Goal: Transaction & Acquisition: Download file/media

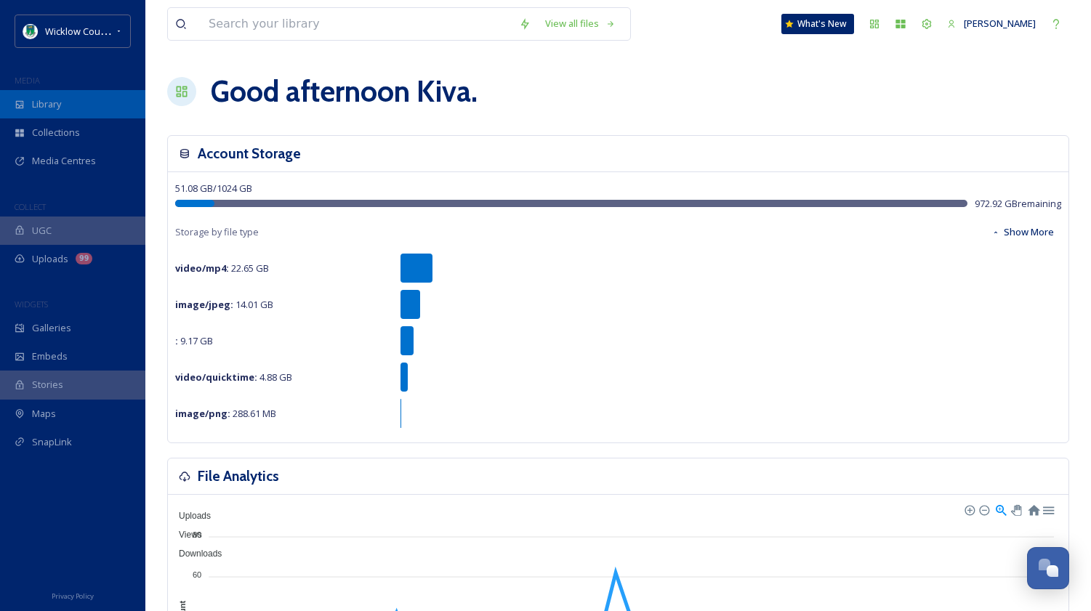
click at [86, 110] on div "Library" at bounding box center [72, 104] width 145 height 28
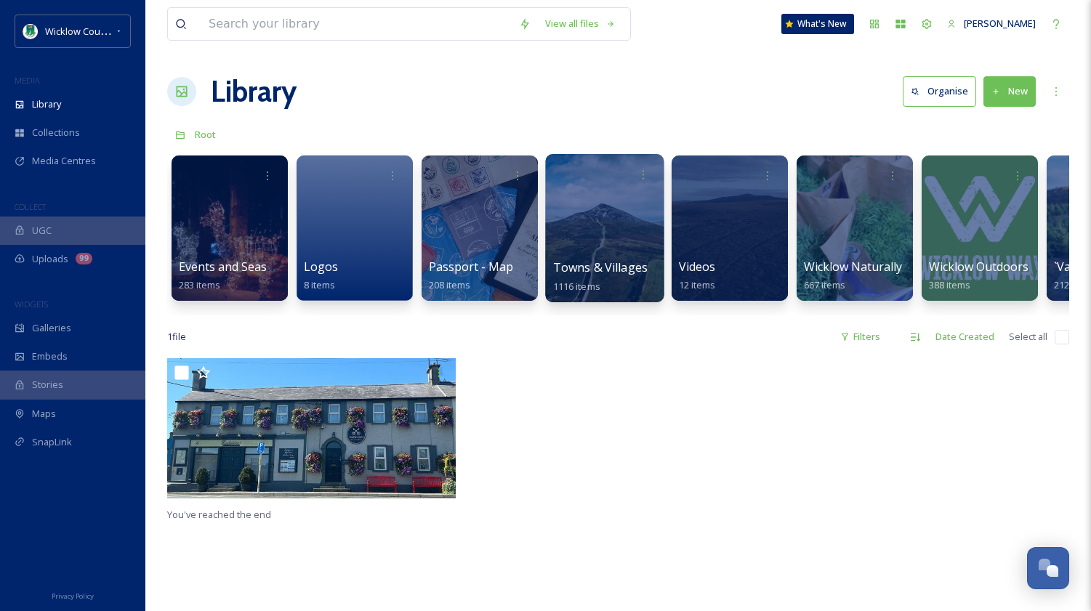
click at [624, 251] on div at bounding box center [604, 228] width 118 height 148
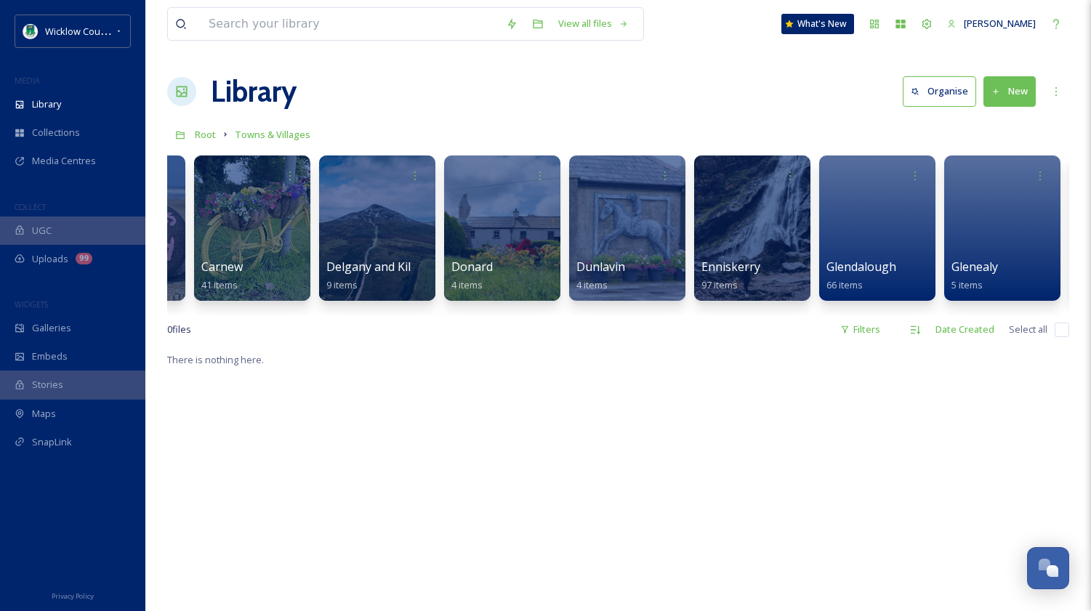
scroll to position [0, 2473]
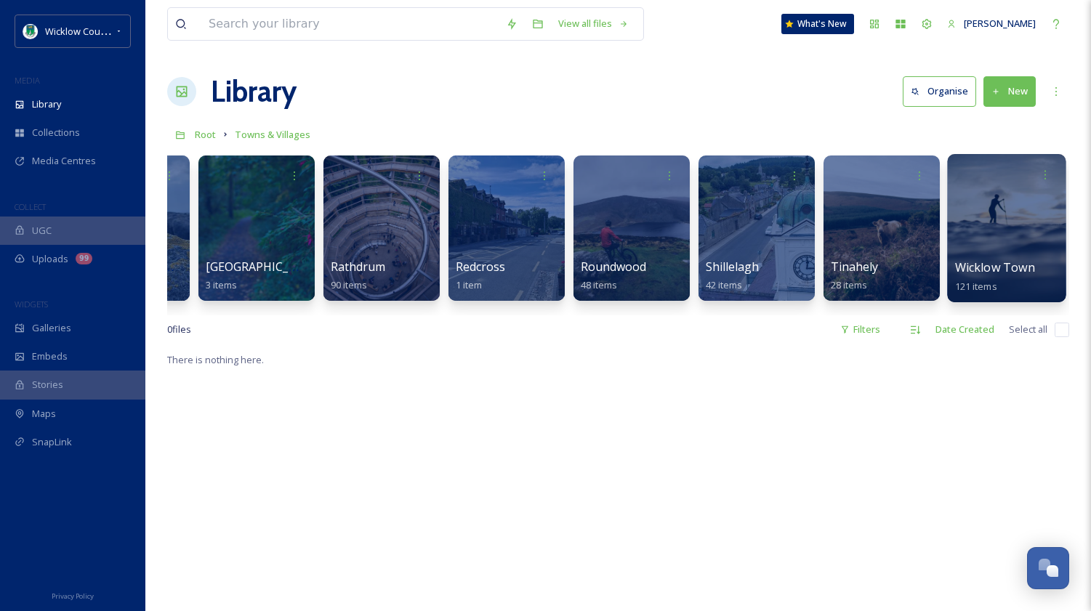
click at [974, 250] on div at bounding box center [1006, 228] width 118 height 148
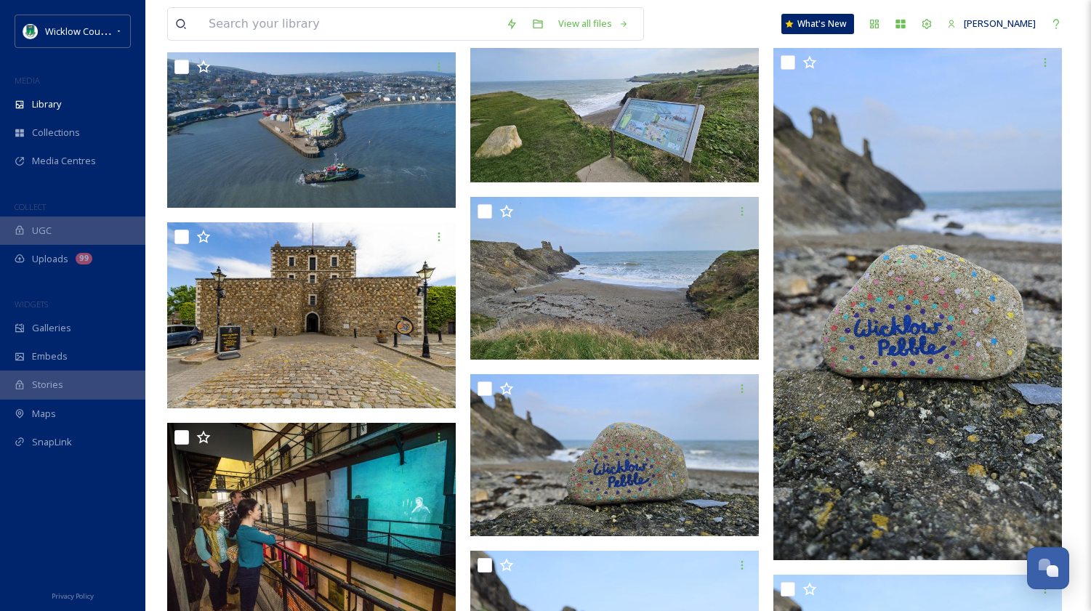
scroll to position [5278, 0]
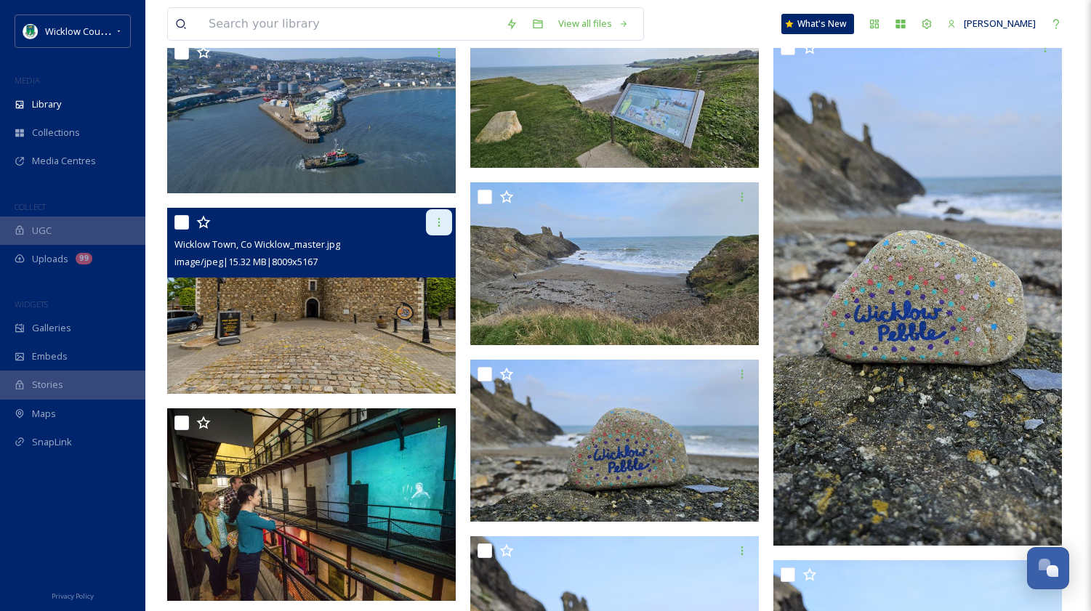
click at [443, 224] on icon at bounding box center [439, 223] width 12 height 12
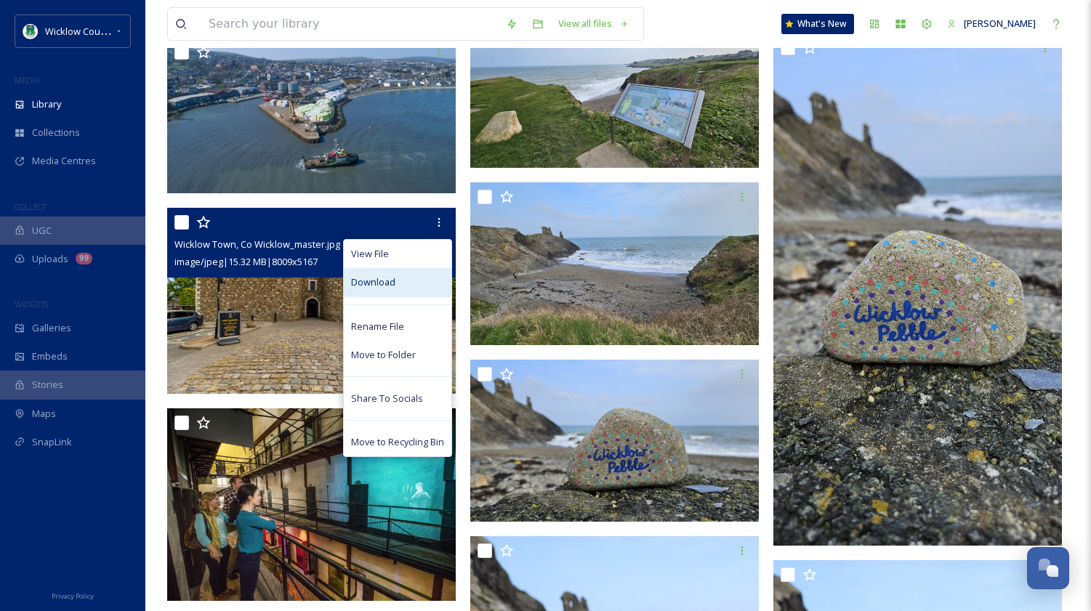
click at [400, 284] on div "Download" at bounding box center [398, 282] width 108 height 28
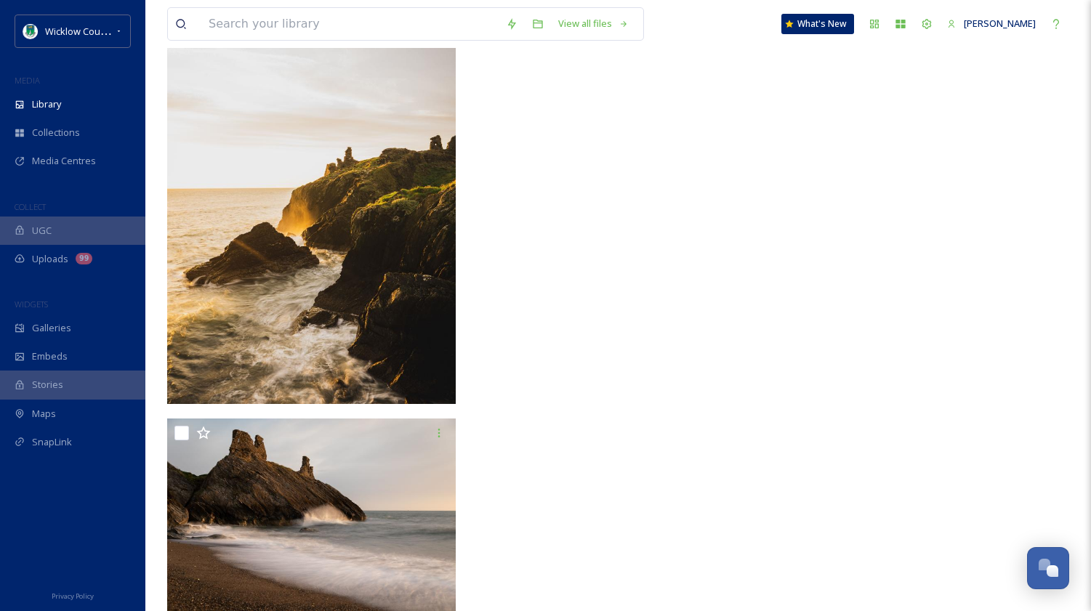
scroll to position [11558, 0]
